Goal: Transaction & Acquisition: Download file/media

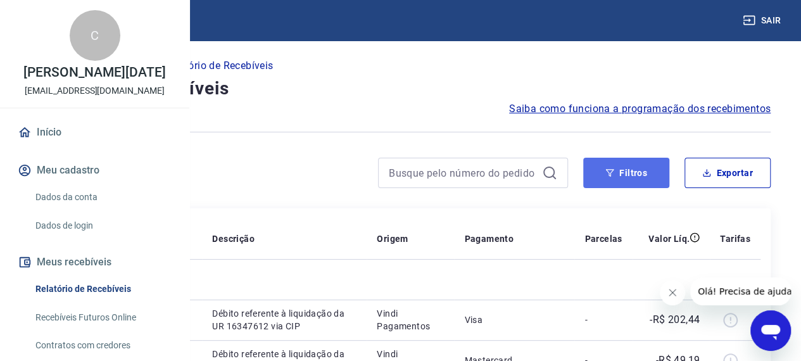
click at [651, 168] on button "Filtros" at bounding box center [626, 173] width 86 height 30
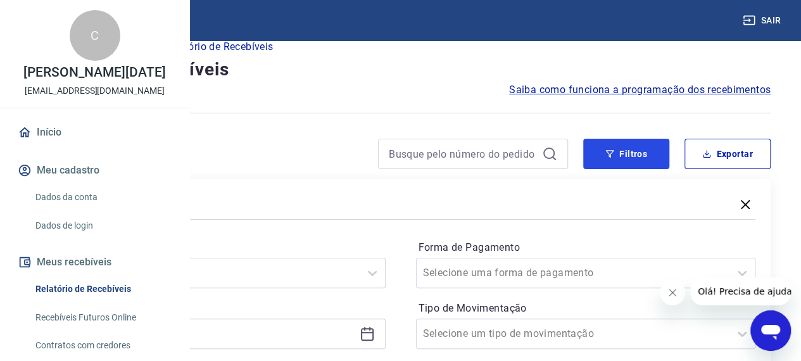
scroll to position [127, 0]
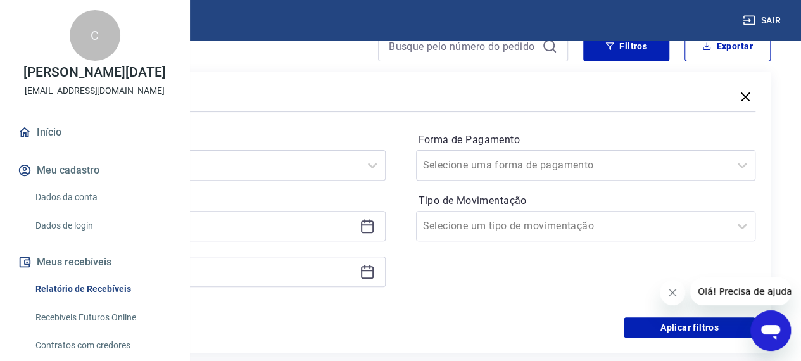
click at [375, 226] on icon at bounding box center [366, 225] width 15 height 15
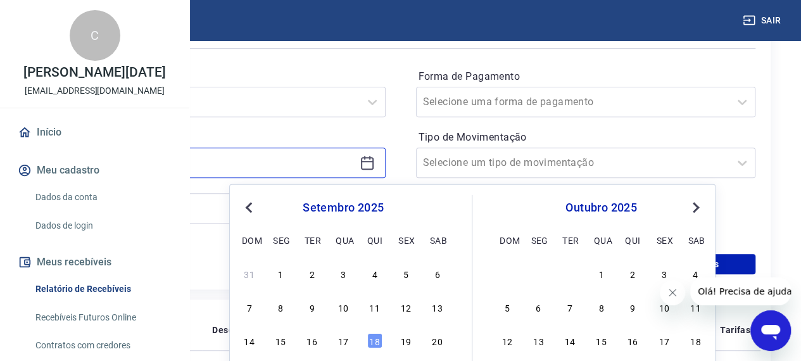
scroll to position [316, 0]
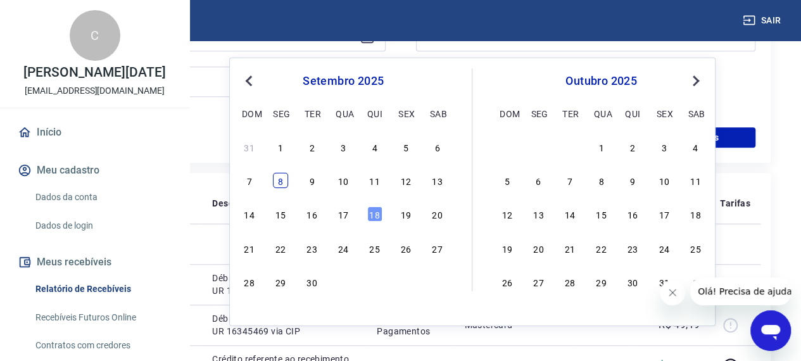
click at [285, 184] on div "8" at bounding box center [280, 180] width 15 height 15
type input "[DATE]"
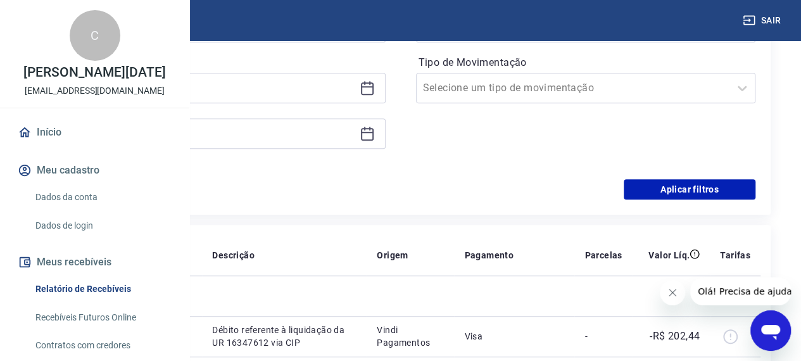
scroll to position [253, 0]
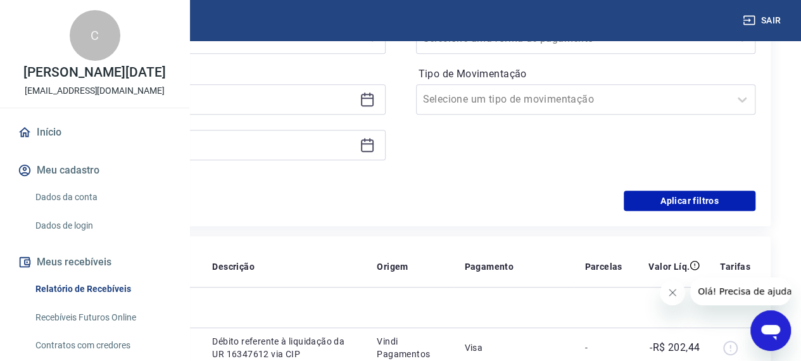
click at [375, 147] on icon at bounding box center [366, 144] width 15 height 15
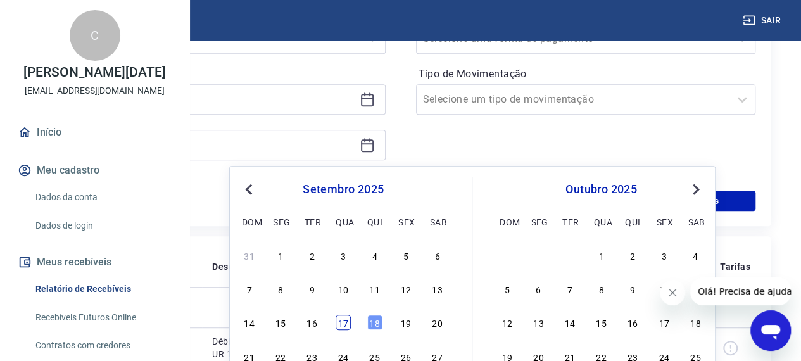
click at [347, 320] on div "17" at bounding box center [342, 322] width 15 height 15
type input "[DATE]"
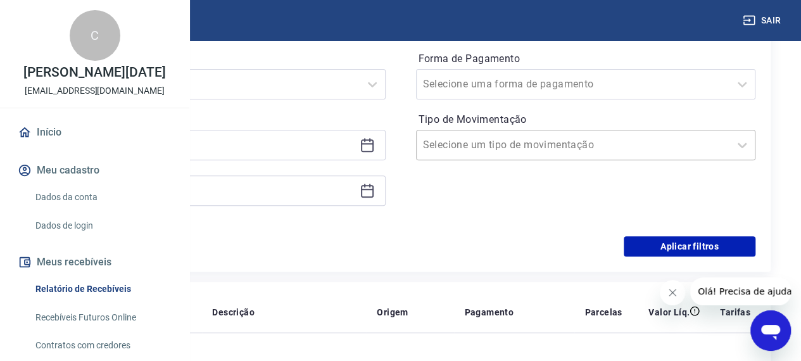
scroll to position [127, 0]
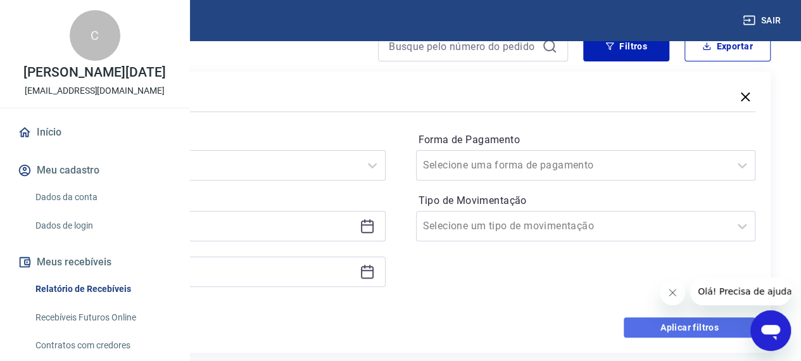
click at [665, 322] on button "Aplicar filtros" at bounding box center [689, 327] width 132 height 20
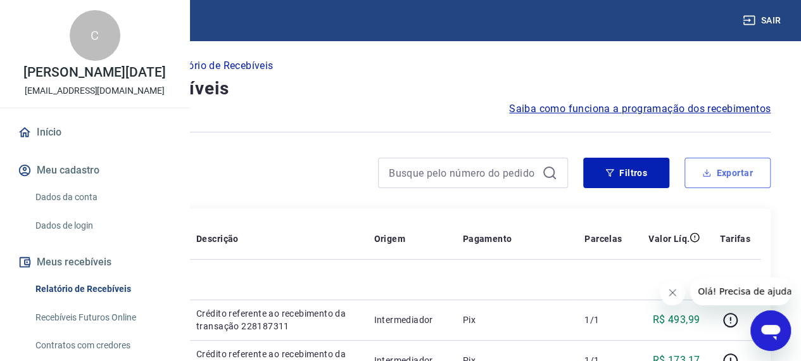
click at [725, 173] on button "Exportar" at bounding box center [727, 173] width 86 height 30
type input "[DATE]"
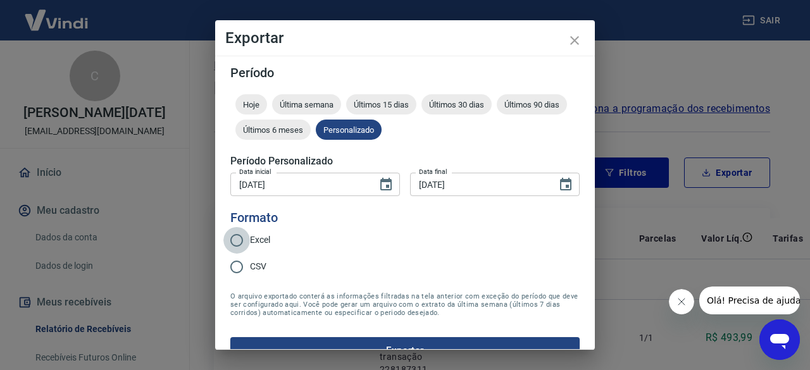
click at [237, 237] on input "Excel" at bounding box center [236, 240] width 27 height 27
radio input "true"
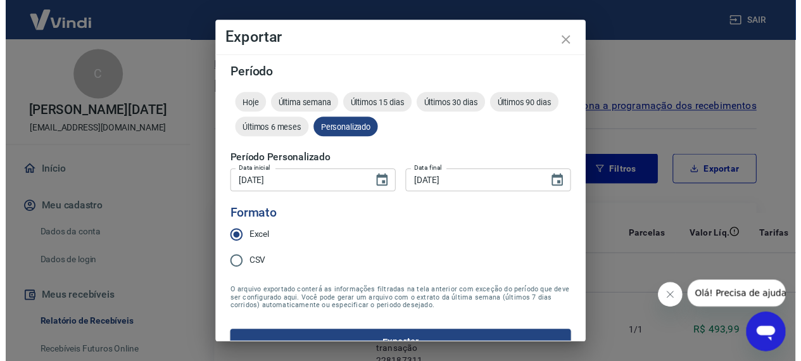
scroll to position [24, 0]
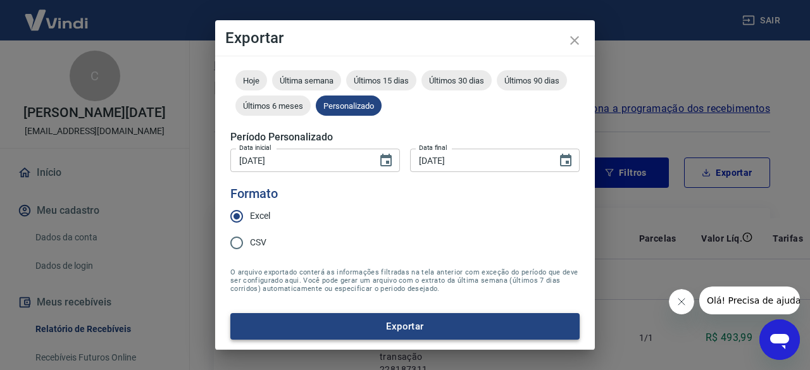
click at [380, 324] on button "Exportar" at bounding box center [404, 326] width 349 height 27
